Goal: Information Seeking & Learning: Learn about a topic

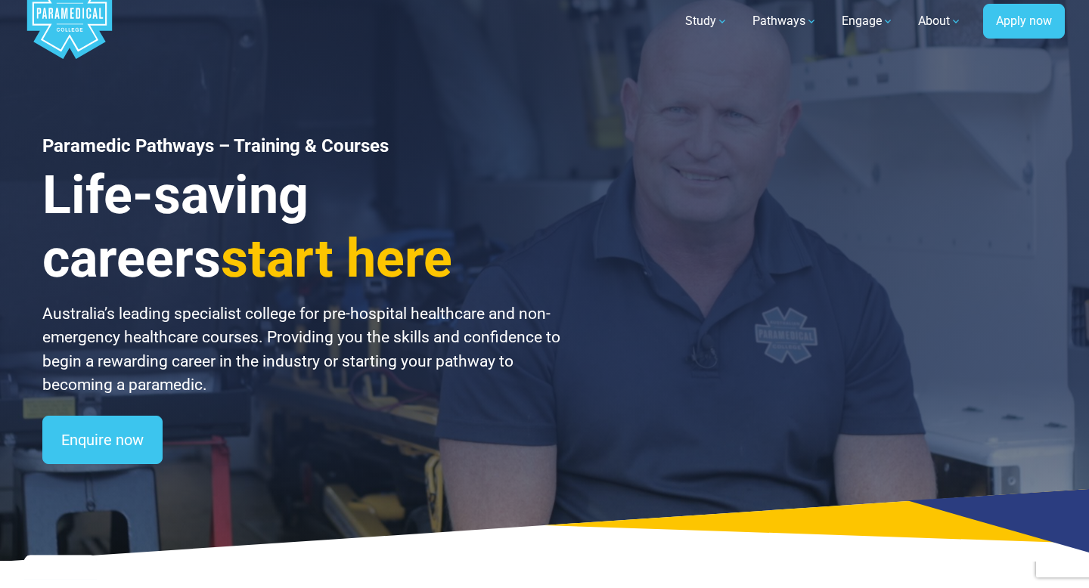
scroll to position [47, 0]
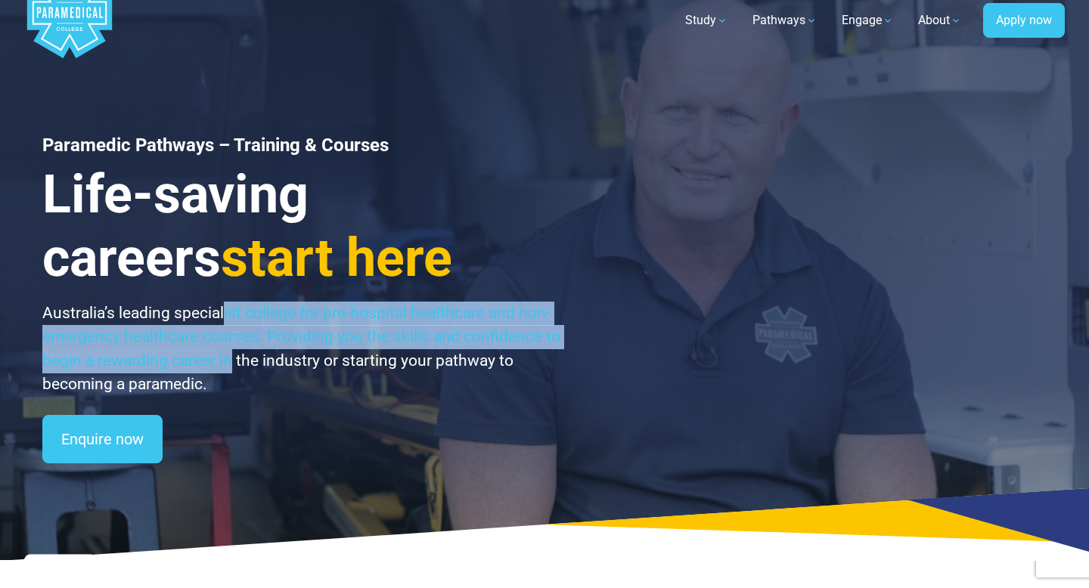
drag, startPoint x: 225, startPoint y: 316, endPoint x: 231, endPoint y: 349, distance: 34.0
click at [231, 349] on p "Australia’s leading specialist college for pre-hospital healthcare and non-emer…" at bounding box center [302, 349] width 520 height 95
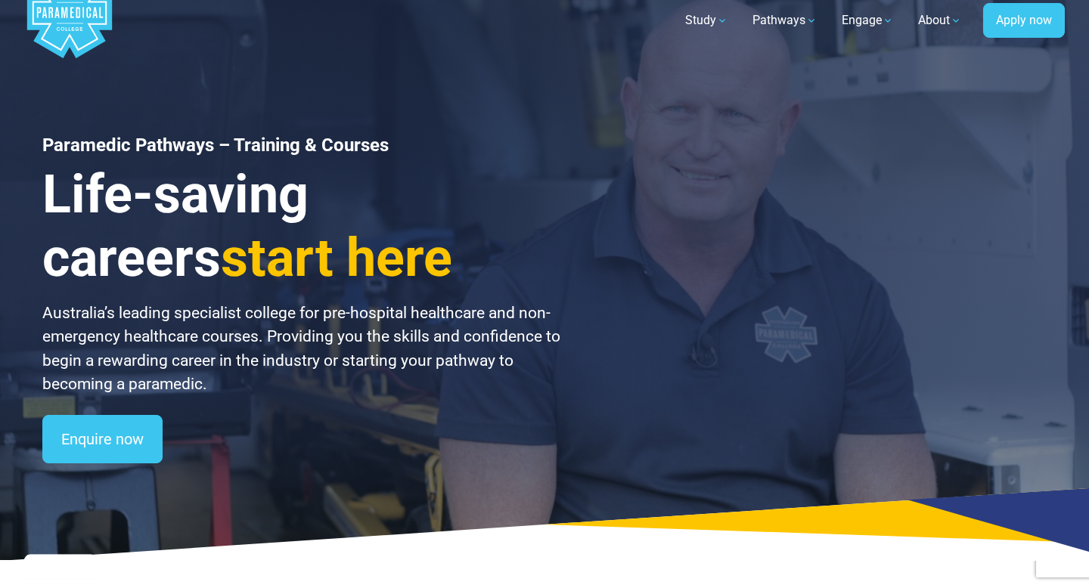
click at [231, 350] on p "Australia’s leading specialist college for pre-hospital healthcare and non-emer…" at bounding box center [302, 349] width 520 height 95
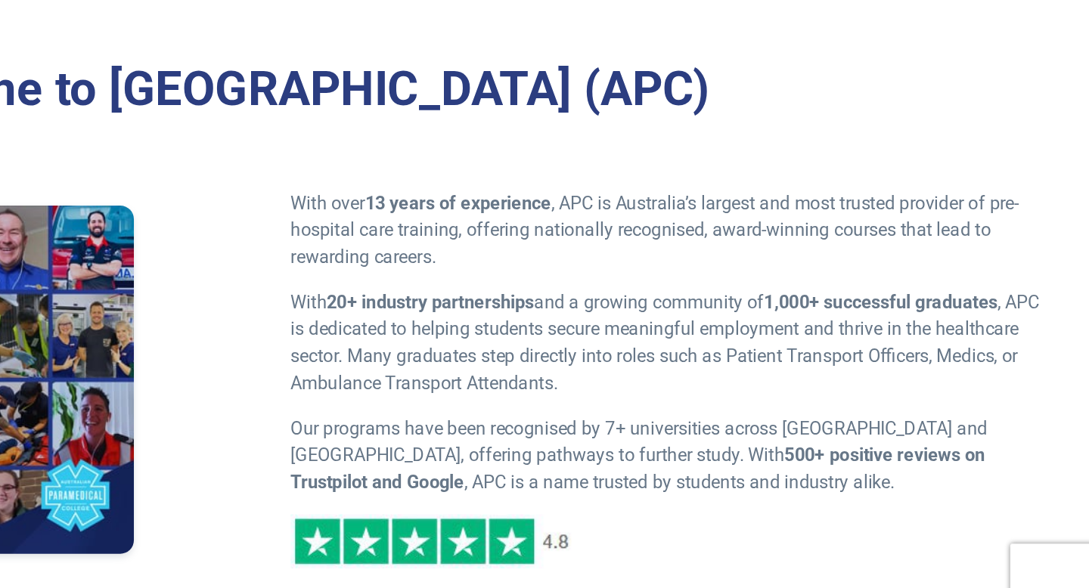
scroll to position [470, 0]
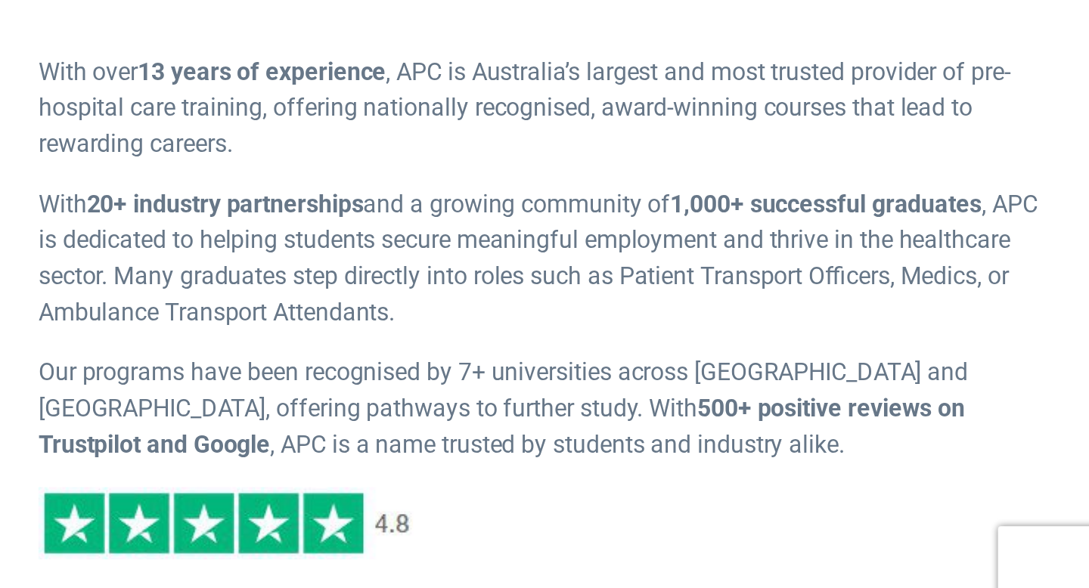
click at [822, 461] on p "Our programs have been recognised by 7+ universities across Australia and New Z…" at bounding box center [805, 473] width 502 height 54
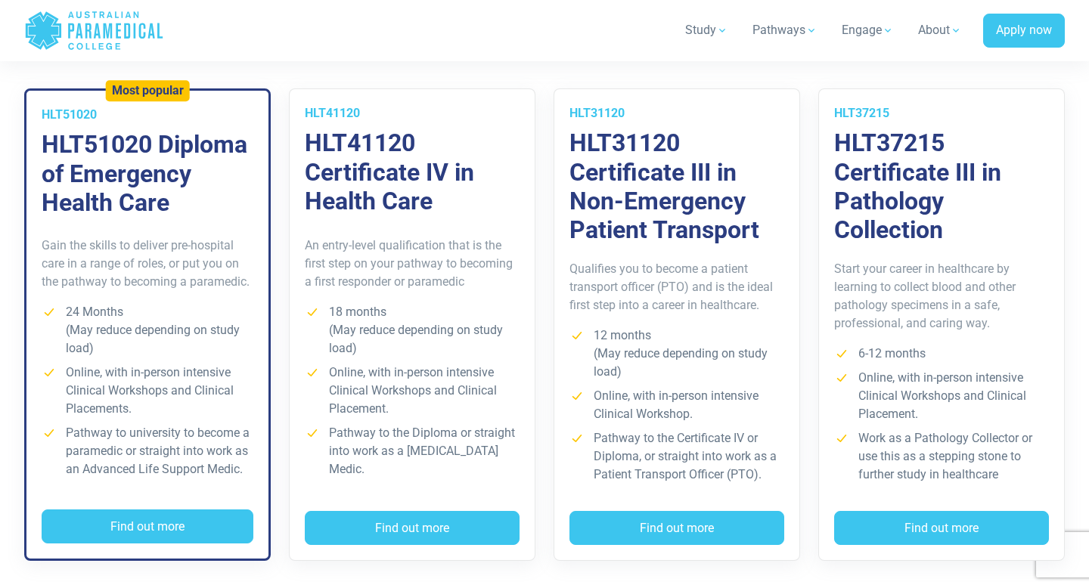
scroll to position [1117, 0]
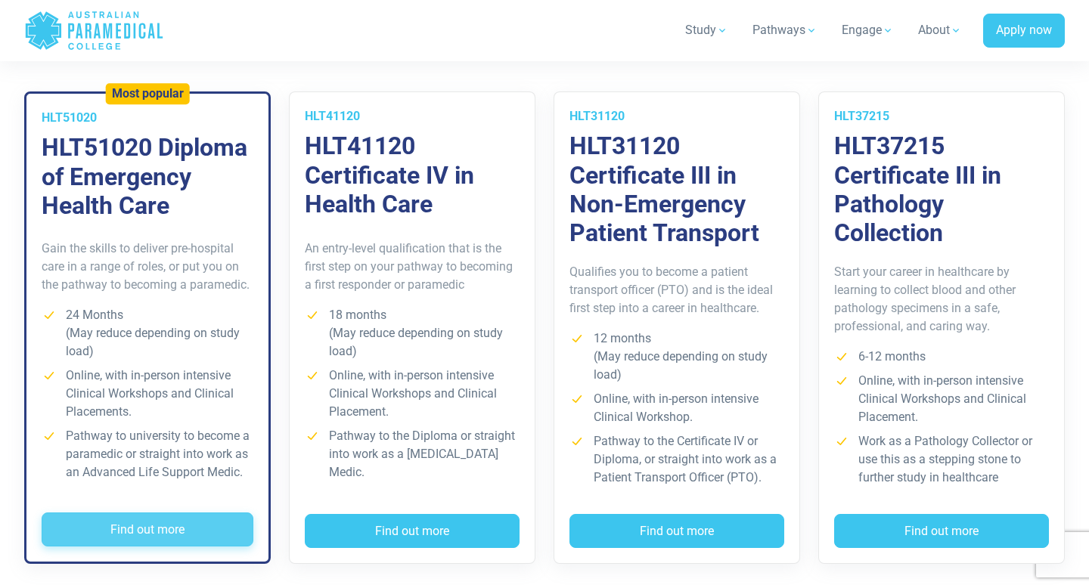
click at [197, 526] on button "Find out more" at bounding box center [148, 530] width 212 height 35
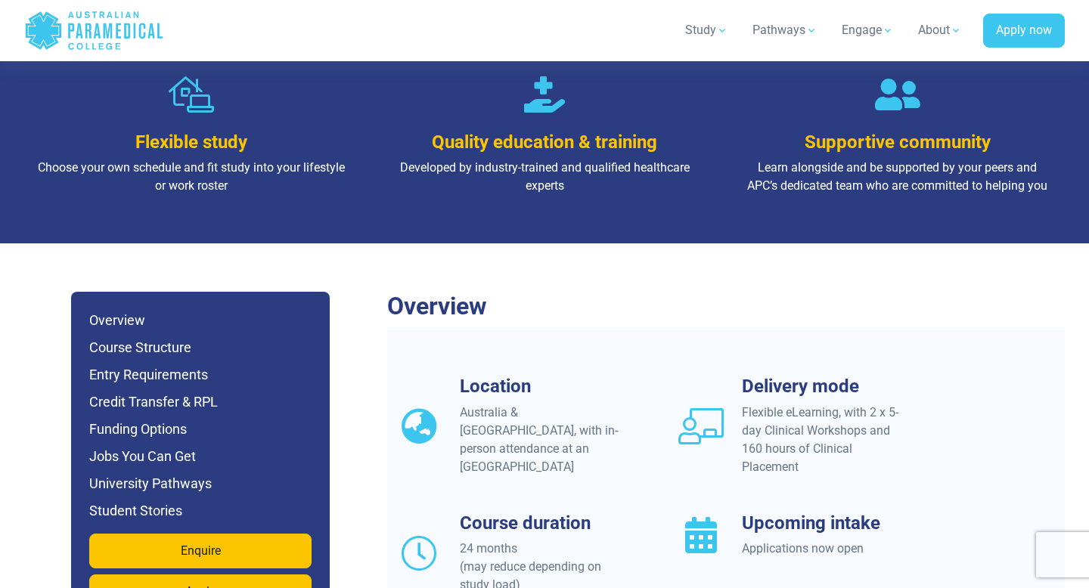
scroll to position [1120, 0]
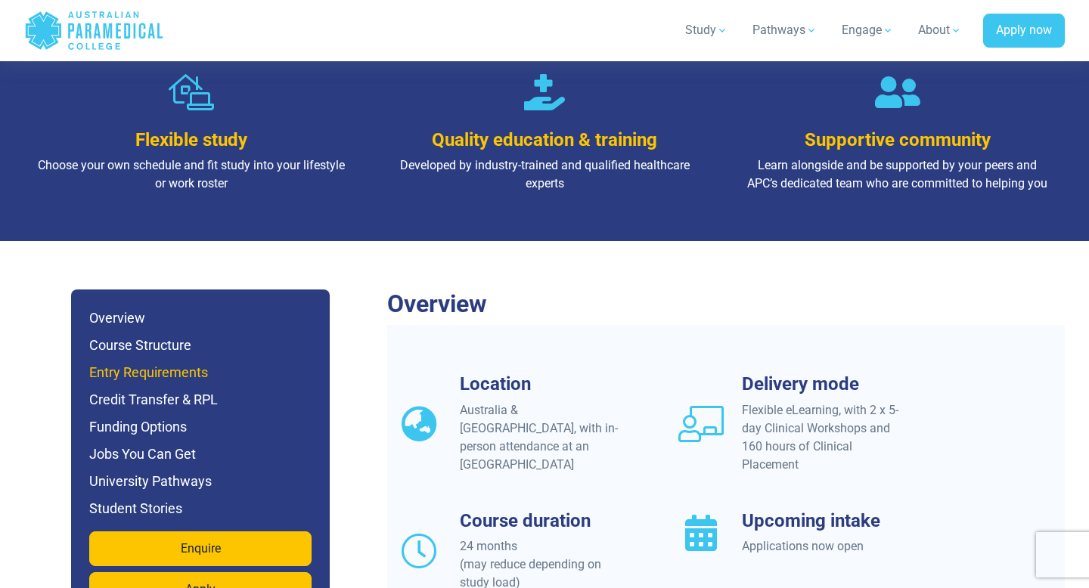
click at [208, 362] on h6 "Entry Requirements" at bounding box center [200, 372] width 222 height 21
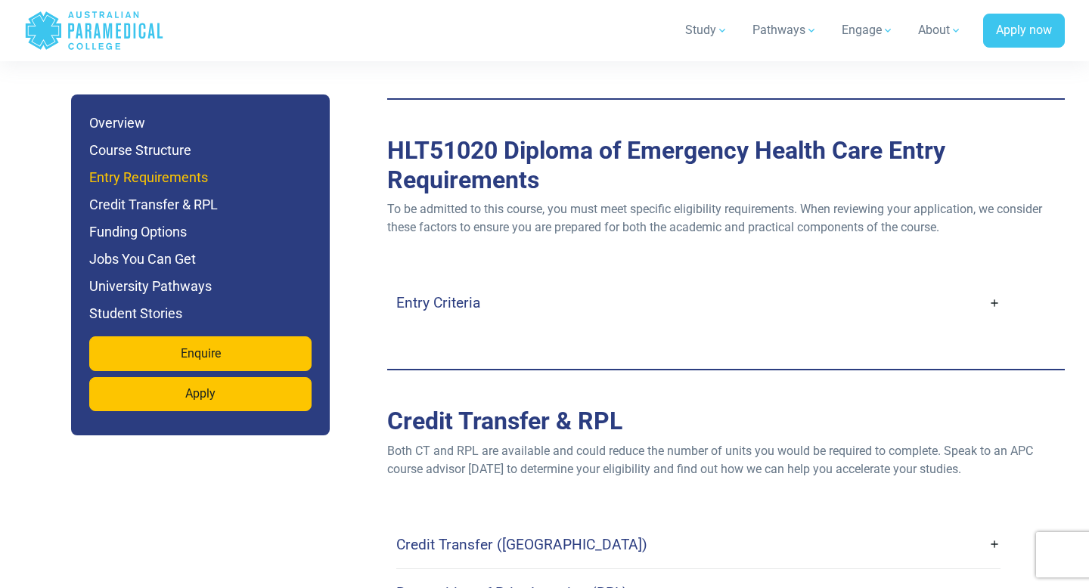
scroll to position [4101, 0]
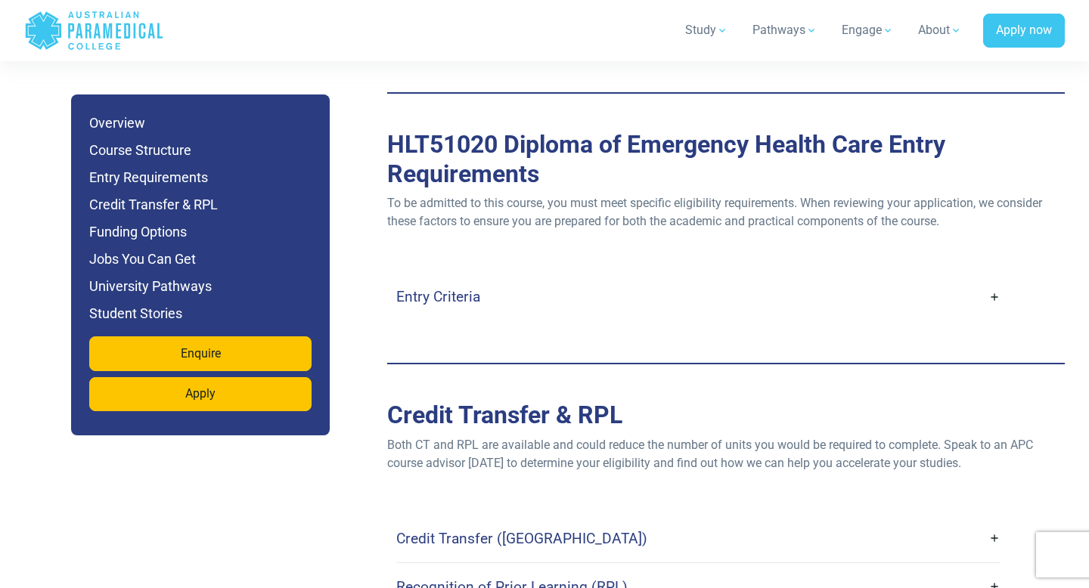
click at [579, 279] on link "Entry Criteria" at bounding box center [698, 297] width 604 height 36
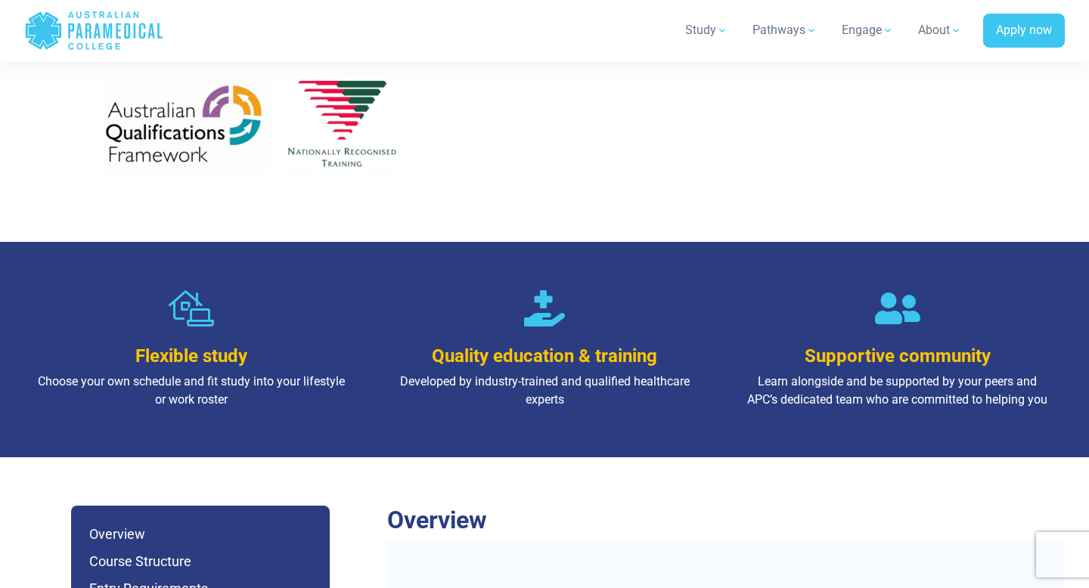
scroll to position [1403, 0]
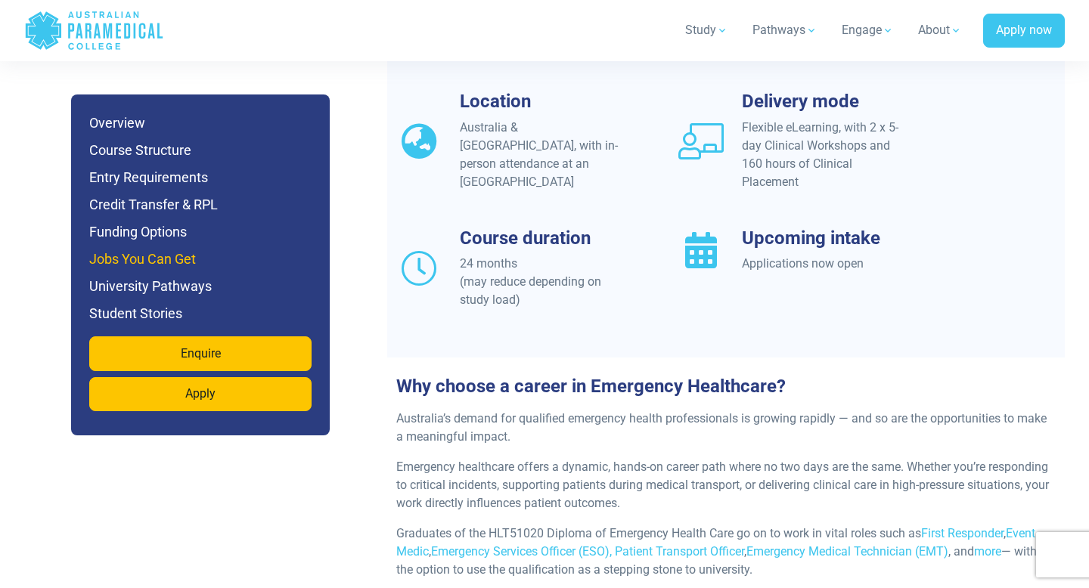
click at [132, 253] on h6 "Jobs You Can Get" at bounding box center [200, 259] width 222 height 21
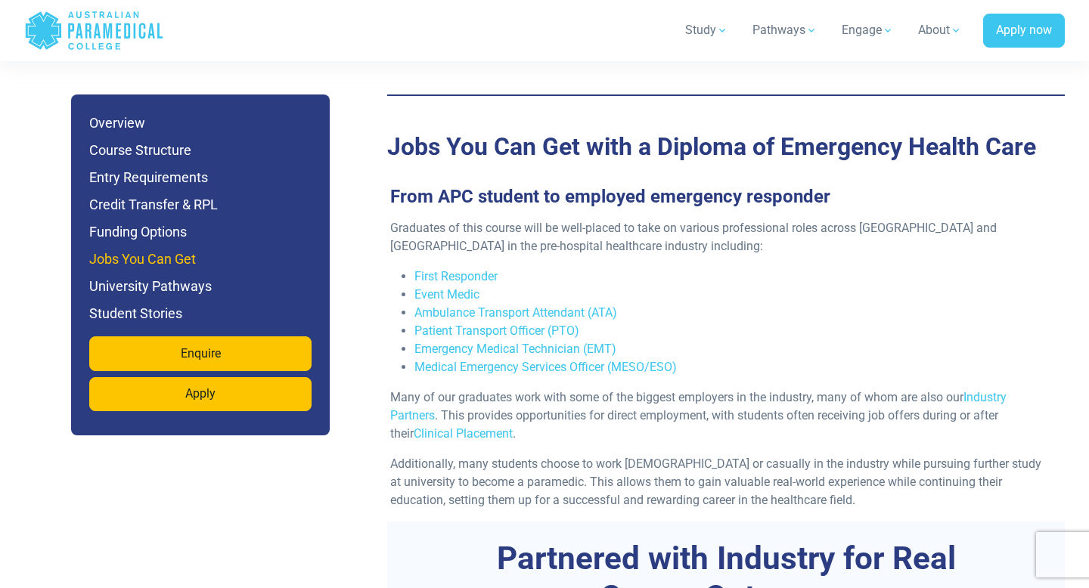
scroll to position [5530, 0]
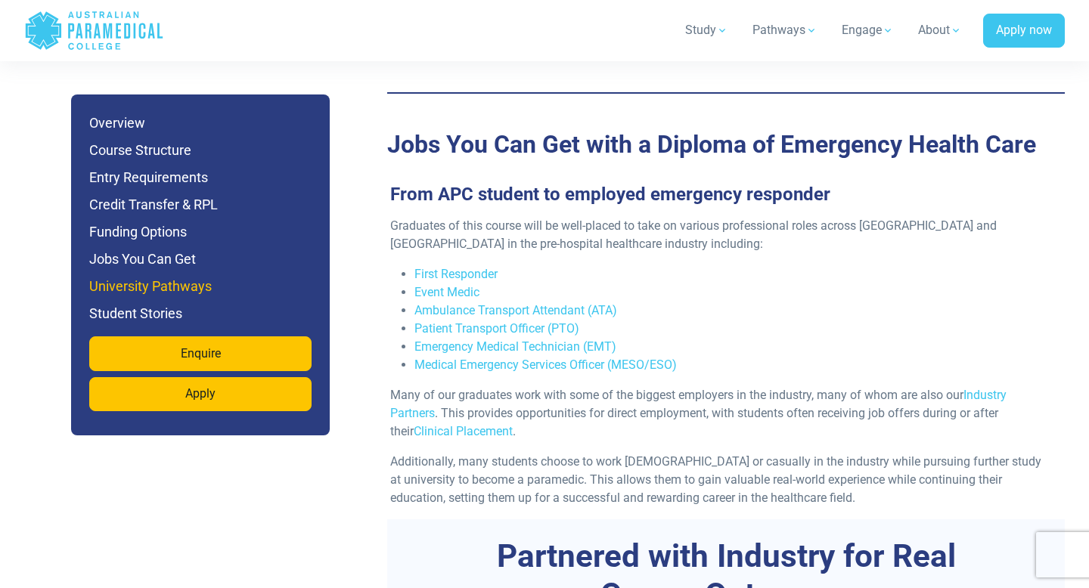
click at [144, 289] on h6 "University Pathways" at bounding box center [200, 286] width 222 height 21
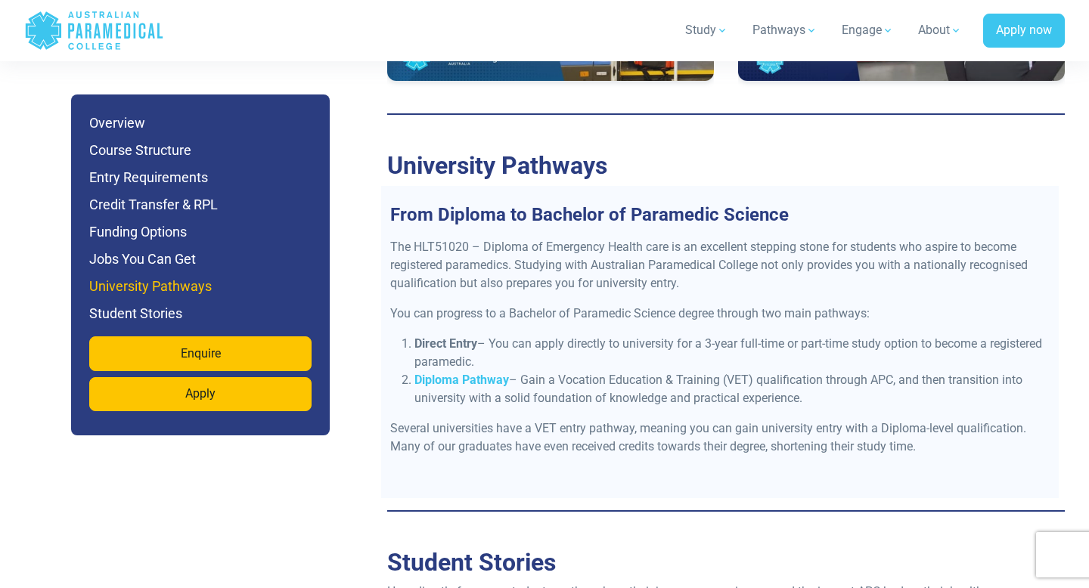
scroll to position [6649, 0]
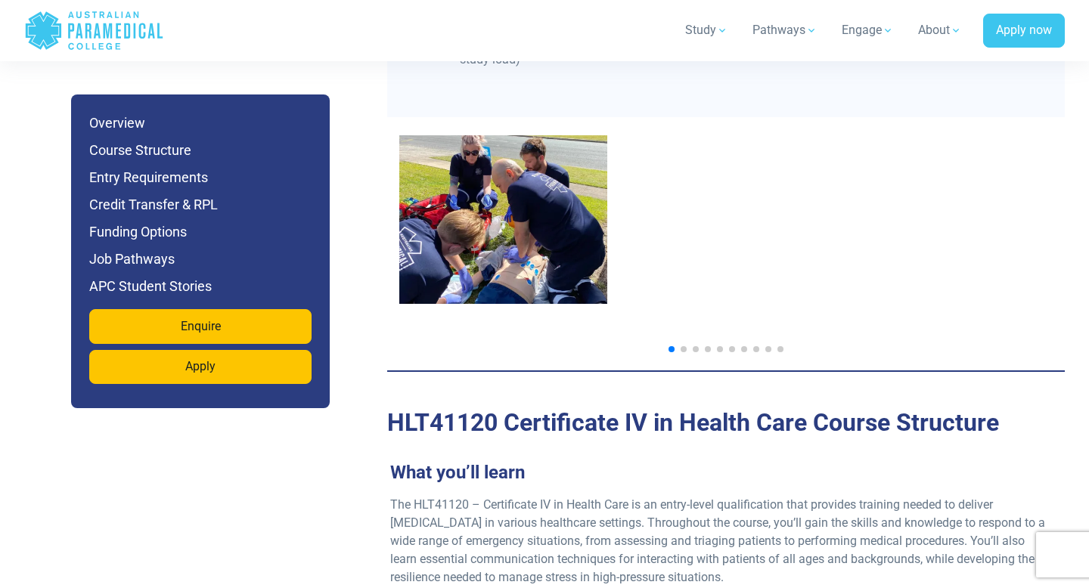
scroll to position [1663, 0]
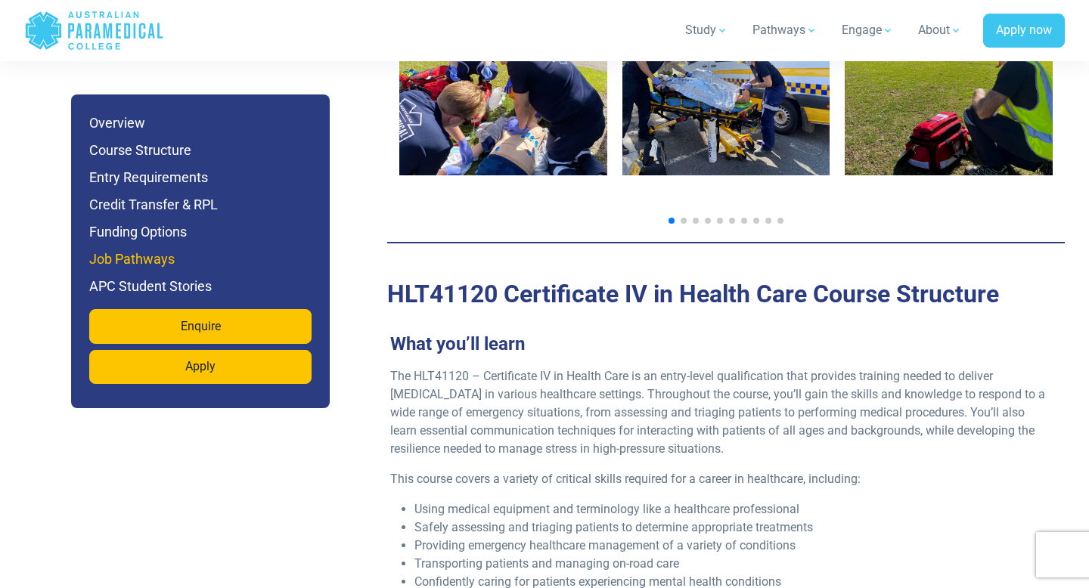
click at [141, 259] on h6 "Job Pathways" at bounding box center [200, 259] width 222 height 21
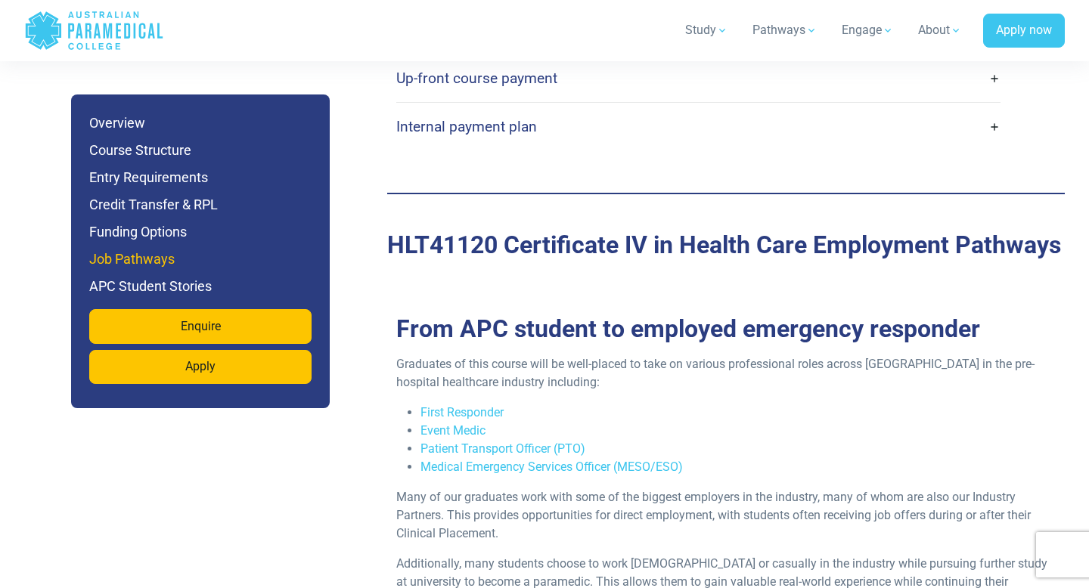
scroll to position [3924, 0]
